Goal: Transaction & Acquisition: Download file/media

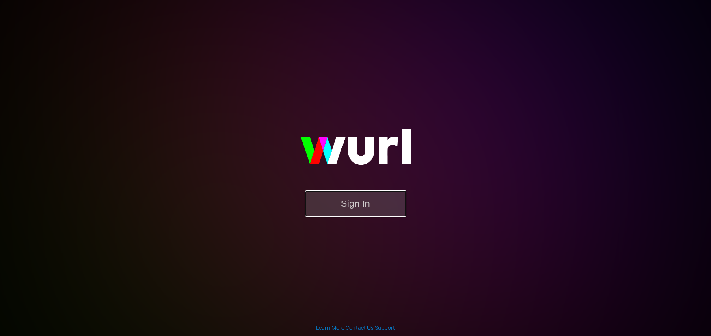
click at [364, 214] on button "Sign In" at bounding box center [356, 203] width 102 height 26
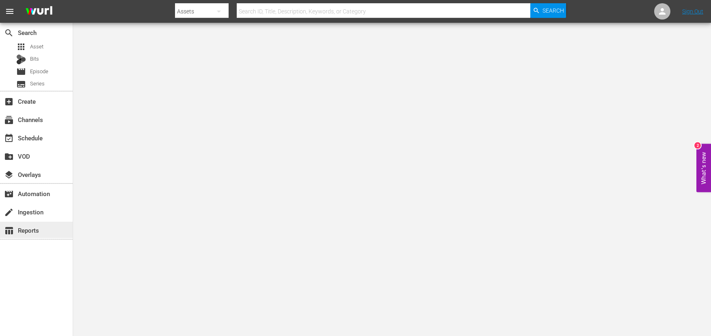
click at [32, 232] on div "table_chart Reports" at bounding box center [22, 228] width 45 height 7
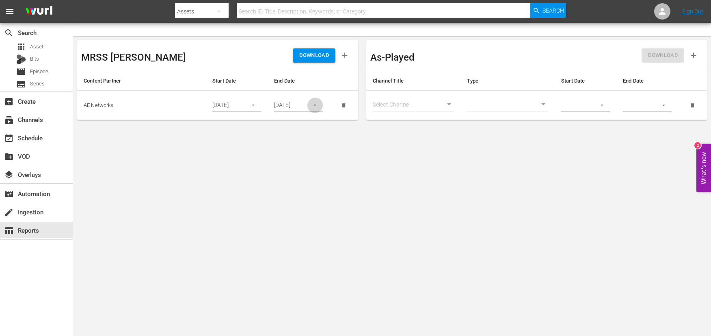
click at [317, 106] on icon "button" at bounding box center [315, 105] width 6 height 6
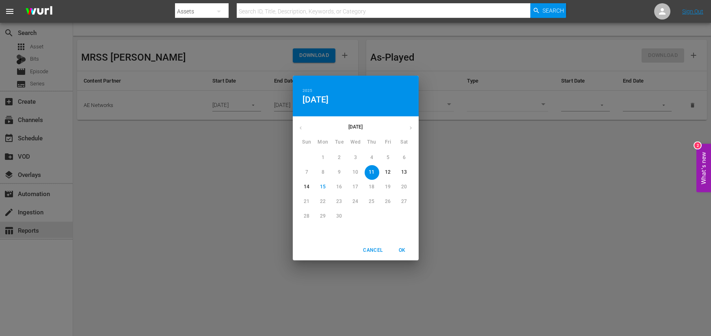
click at [318, 186] on span "15" at bounding box center [323, 186] width 15 height 7
click at [403, 240] on div "Cancel OK" at bounding box center [356, 250] width 126 height 20
click at [402, 248] on span "OK" at bounding box center [402, 250] width 19 height 9
type input "09/15/2025"
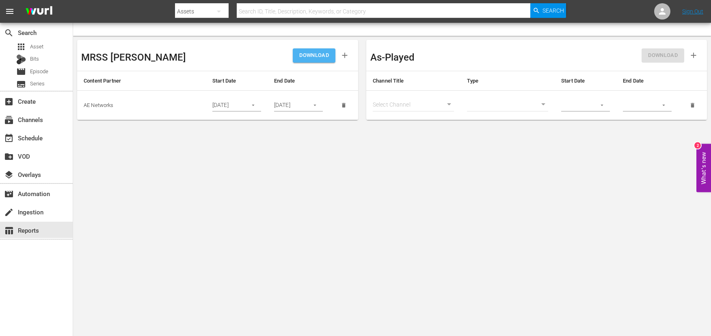
click at [318, 48] on button "DOWNLOAD" at bounding box center [314, 55] width 43 height 14
